Goal: Task Accomplishment & Management: Manage account settings

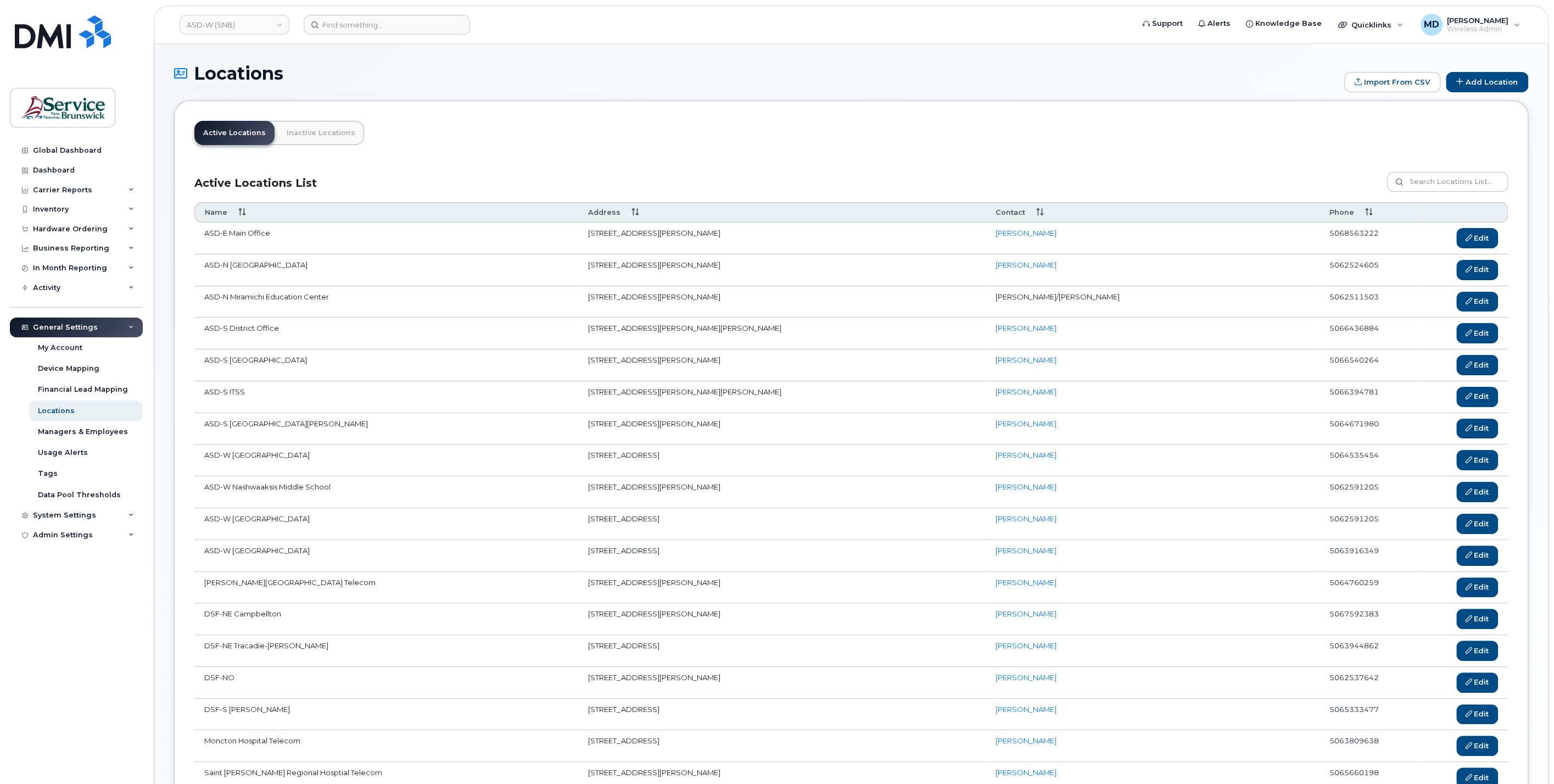
click at [66, 333] on div "General Settings" at bounding box center [76, 327] width 133 height 20
drag, startPoint x: 79, startPoint y: 352, endPoint x: 85, endPoint y: 359, distance: 9.2
click at [79, 352] on div "System Settings" at bounding box center [76, 347] width 133 height 20
click at [59, 495] on div "Hardware Ordering" at bounding box center [75, 493] width 75 height 10
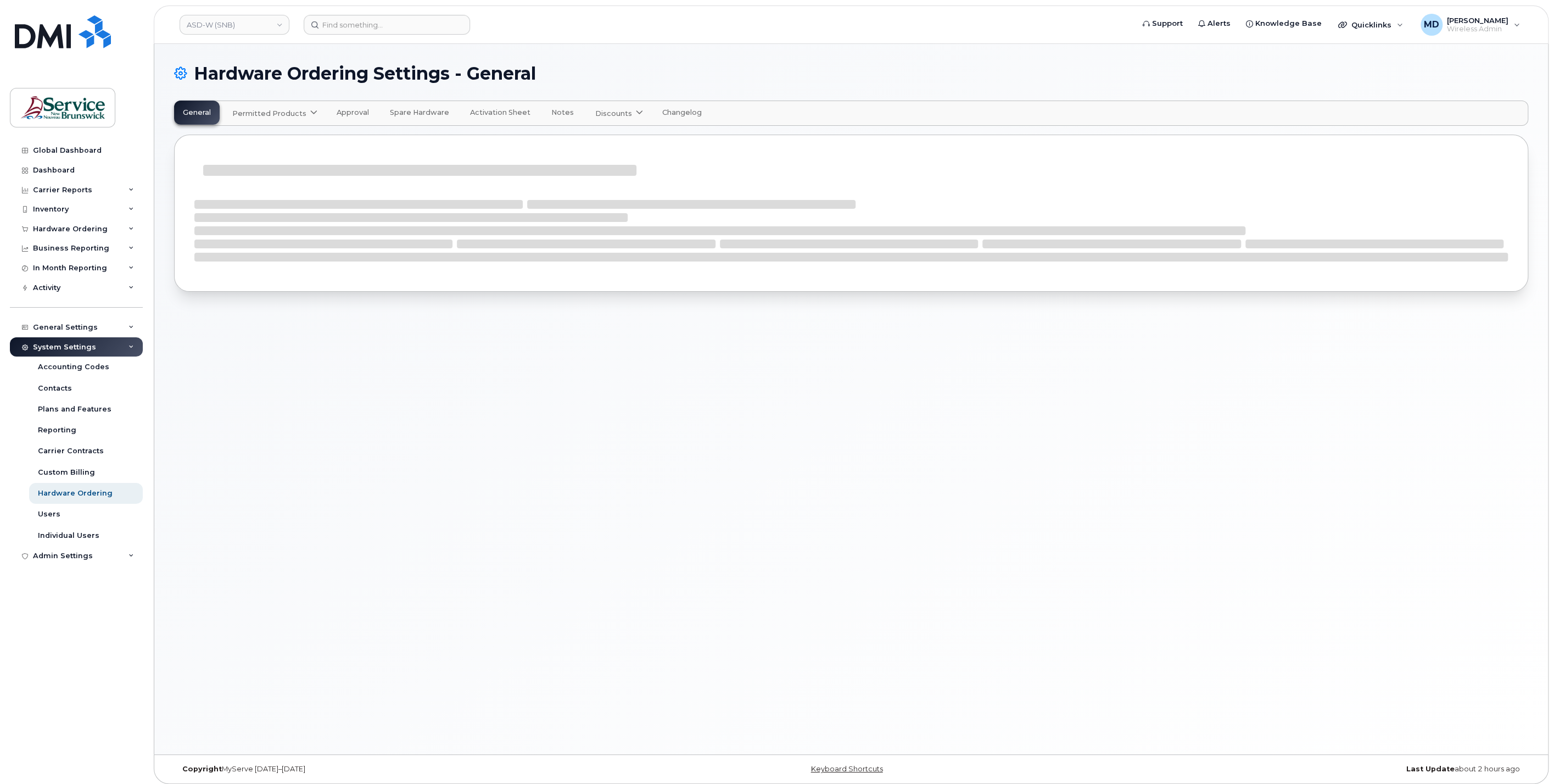
select select "admins"
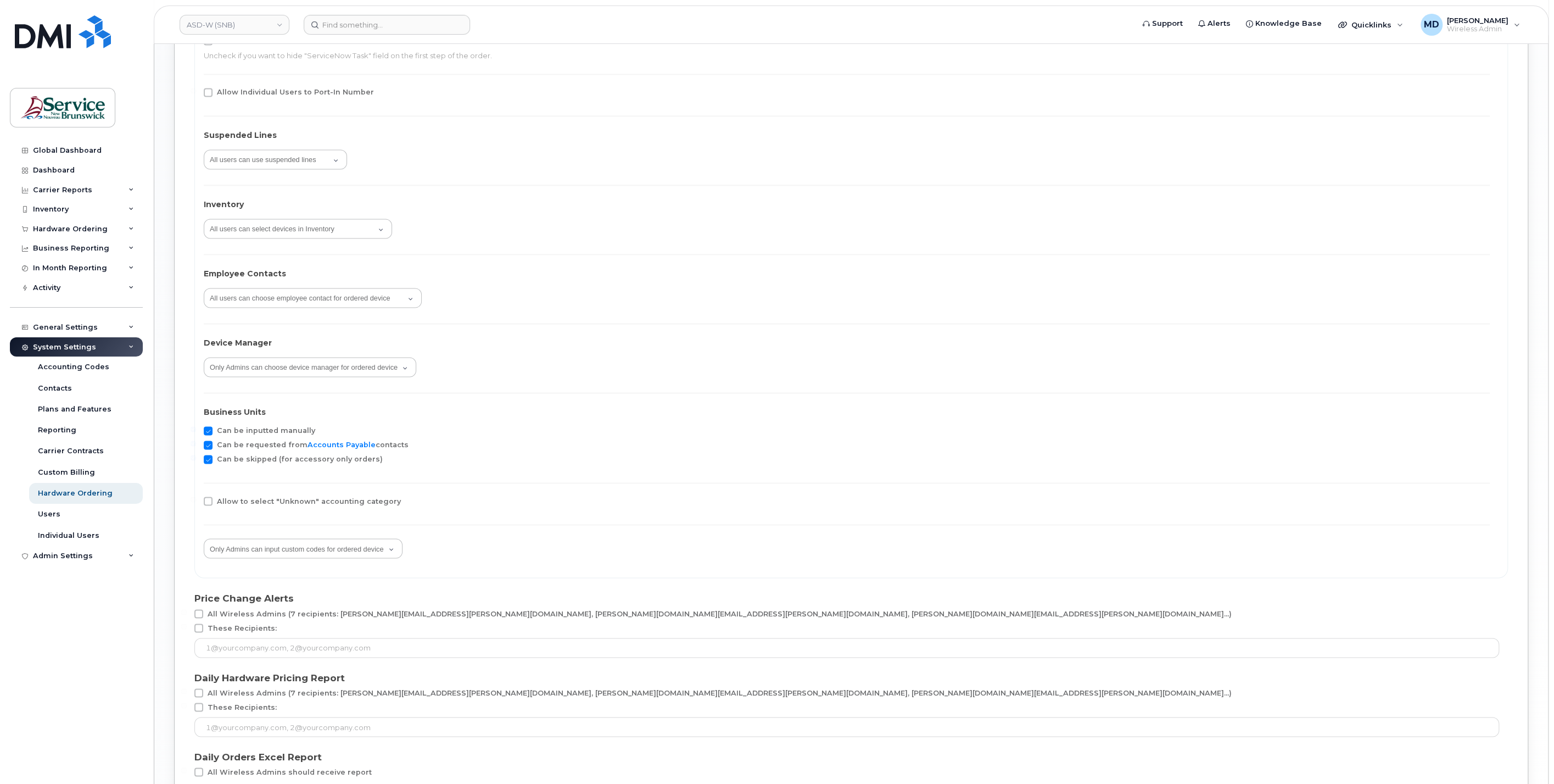
scroll to position [1784, 0]
